Goal: Information Seeking & Learning: Learn about a topic

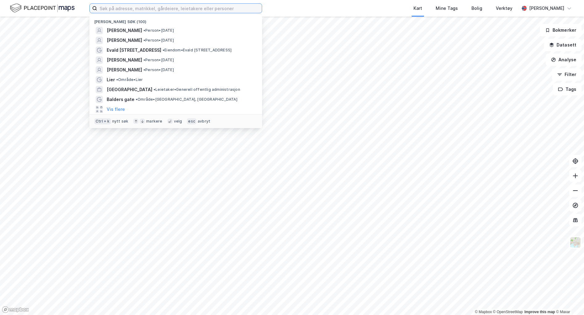
click at [221, 10] on input at bounding box center [179, 8] width 165 height 9
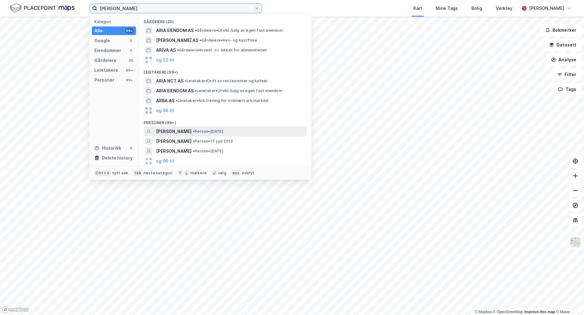
type input "[PERSON_NAME]"
click at [223, 130] on span "• Person • [DATE]" at bounding box center [208, 131] width 31 height 5
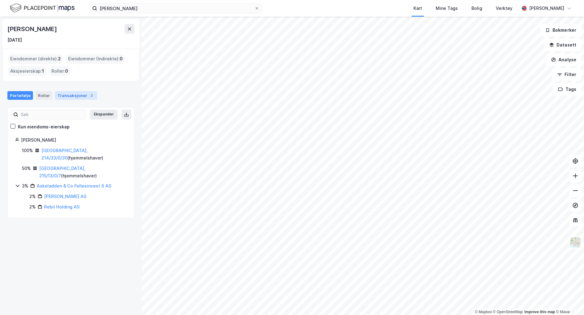
click at [84, 93] on div "Transaksjoner 2" at bounding box center [76, 95] width 42 height 9
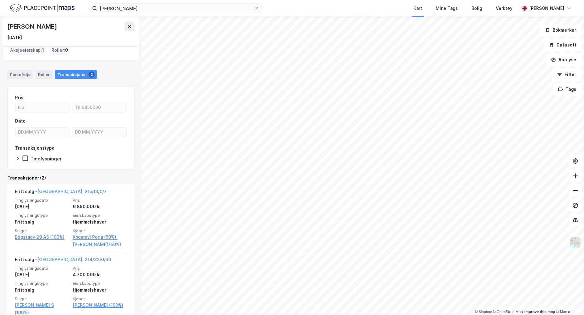
scroll to position [21, 0]
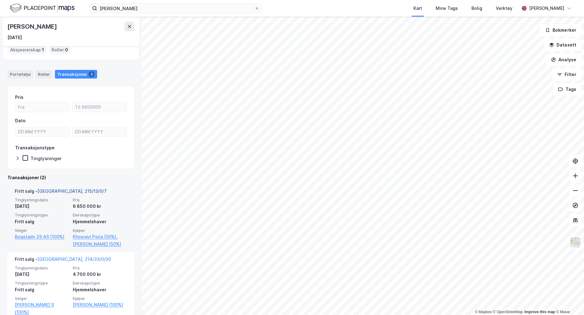
click at [58, 191] on link "[GEOGRAPHIC_DATA], 215/13/0/7" at bounding box center [71, 191] width 69 height 5
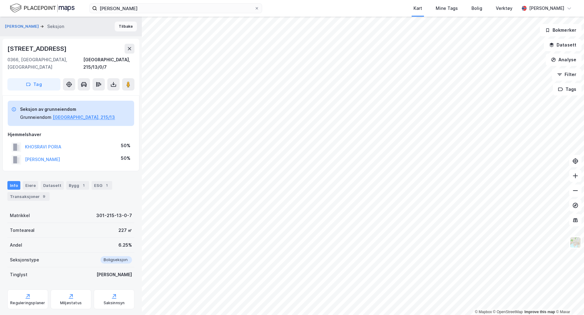
click at [119, 25] on button "Tilbake" at bounding box center [126, 27] width 22 height 10
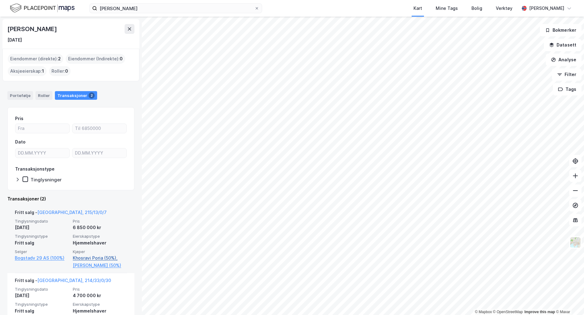
scroll to position [33, 0]
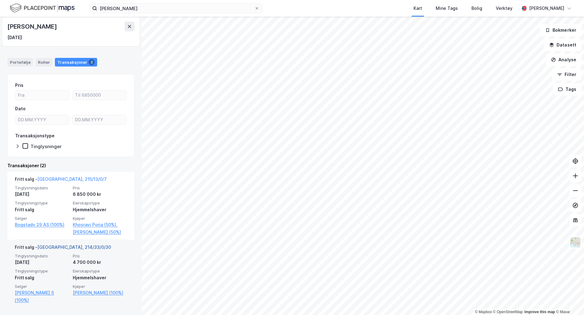
click at [71, 247] on link "[GEOGRAPHIC_DATA], 214/33/0/30" at bounding box center [74, 247] width 74 height 5
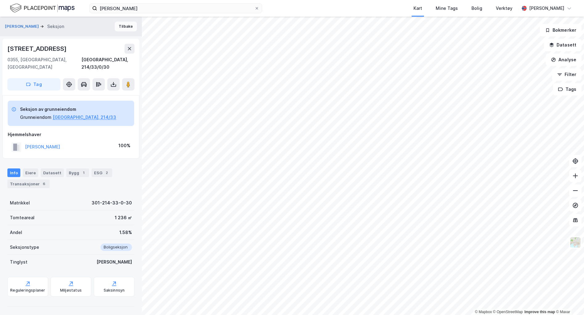
click at [117, 29] on button "Tilbake" at bounding box center [126, 27] width 22 height 10
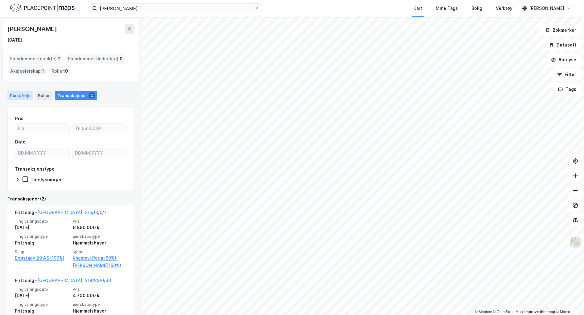
click at [25, 94] on div "Portefølje" at bounding box center [20, 95] width 26 height 9
